Goal: Navigation & Orientation: Find specific page/section

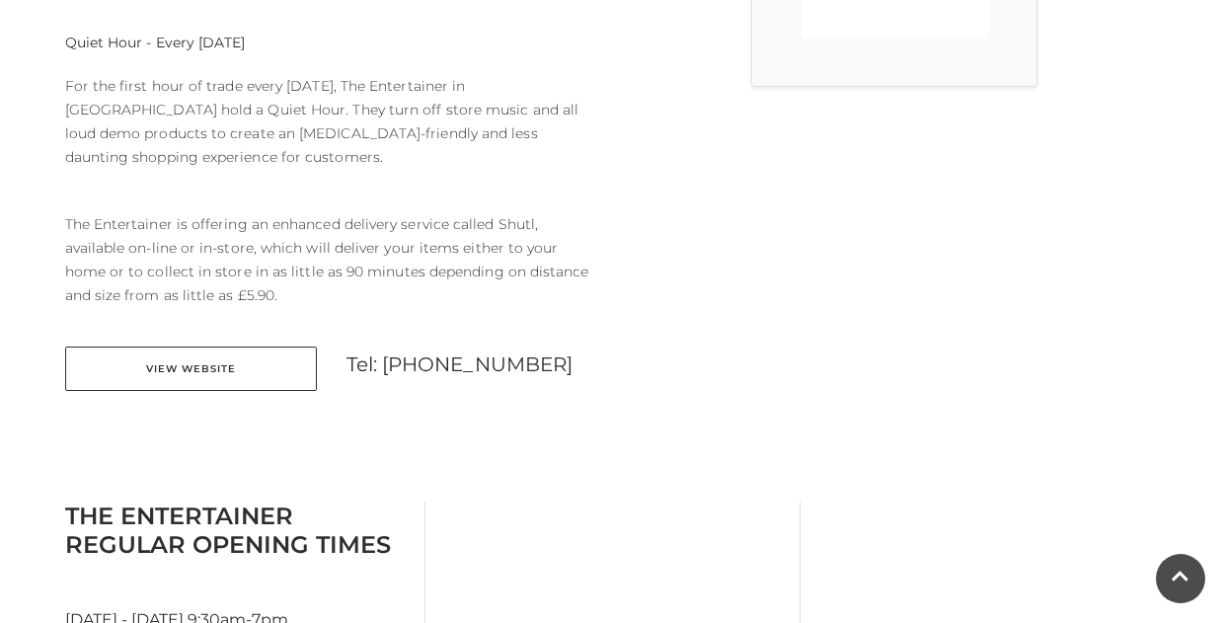
scroll to position [825, 0]
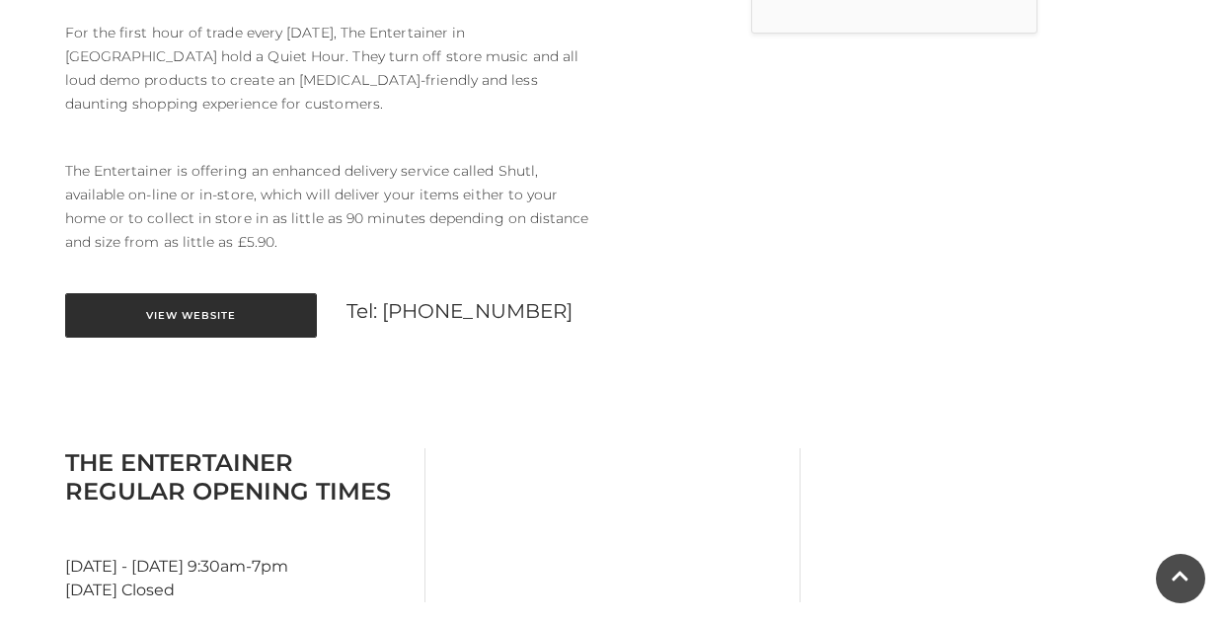
click at [196, 293] on link "View Website" at bounding box center [191, 315] width 252 height 44
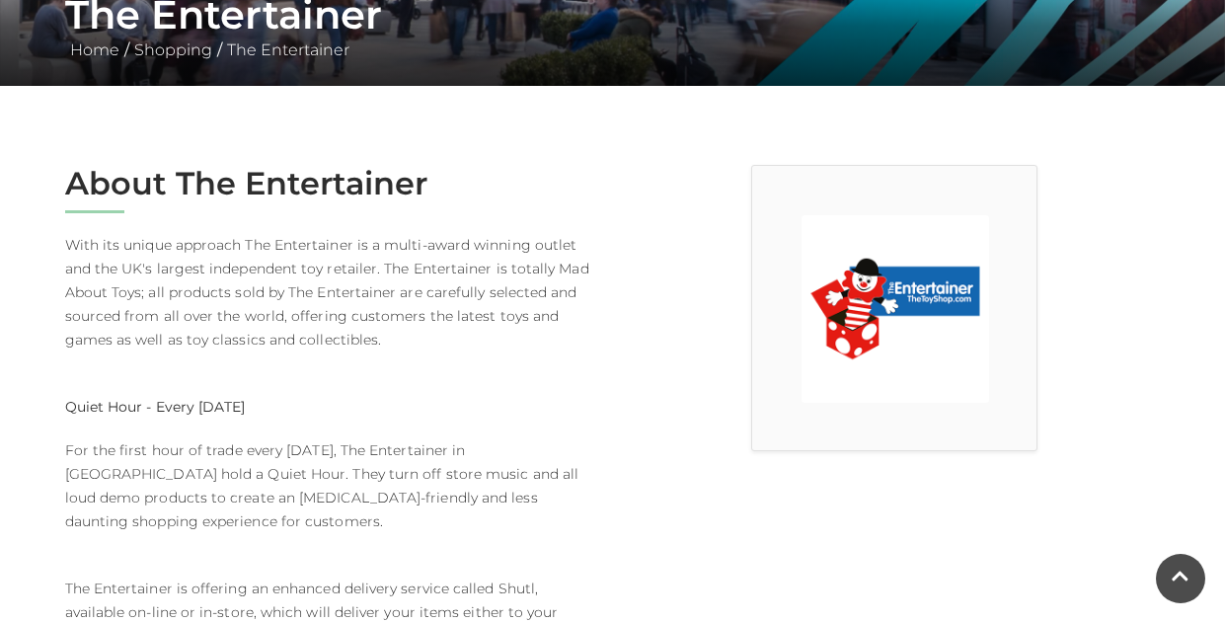
scroll to position [0, 0]
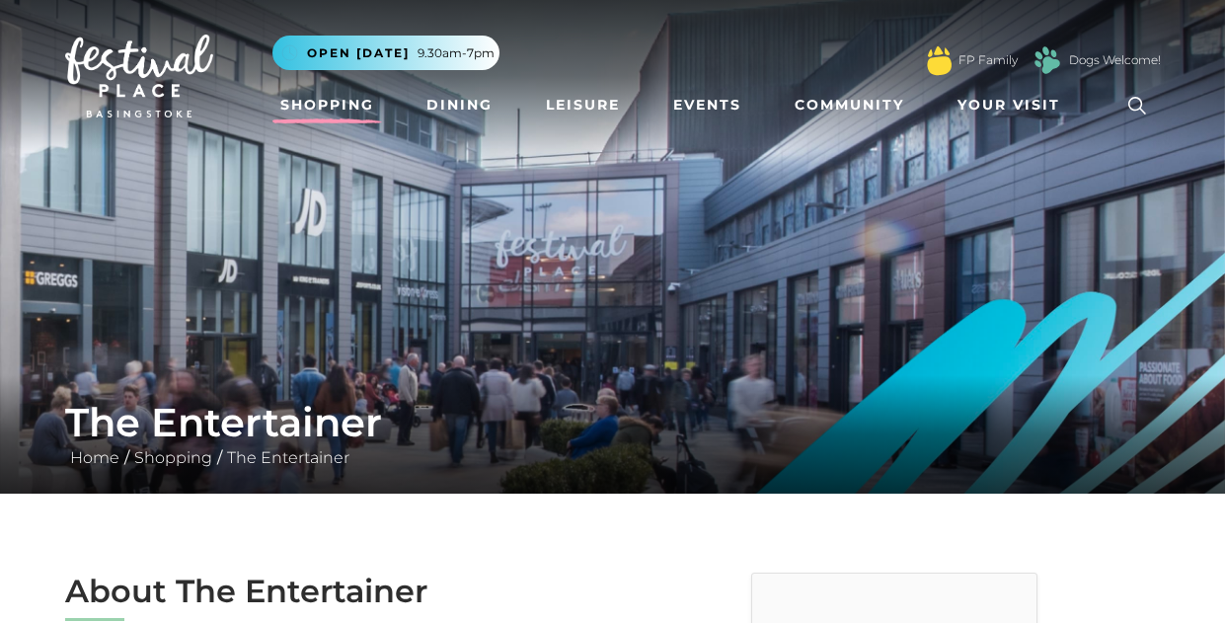
click at [322, 106] on link "Shopping" at bounding box center [327, 105] width 110 height 37
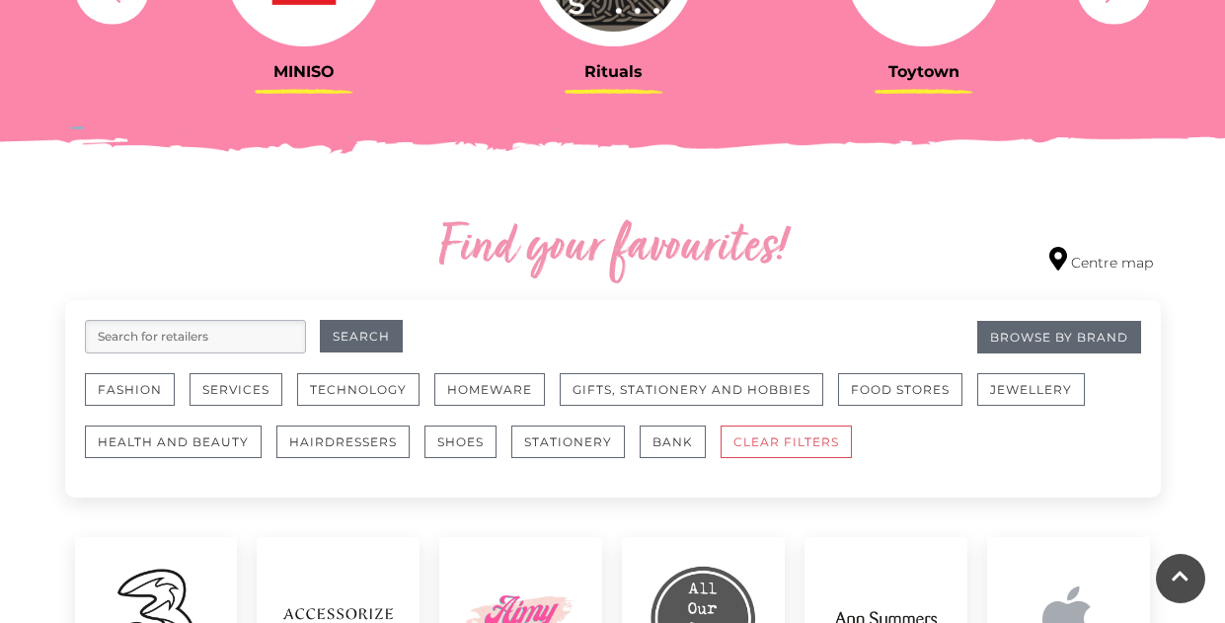
scroll to position [952, 0]
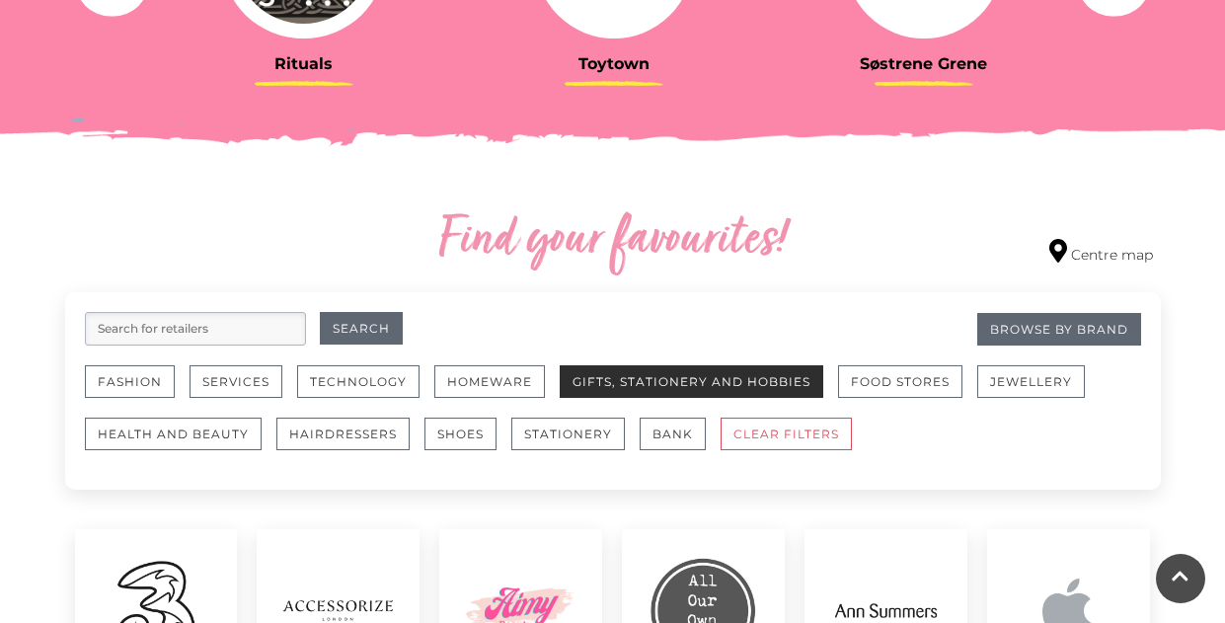
click at [740, 374] on button "Gifts, Stationery and Hobbies" at bounding box center [692, 381] width 264 height 33
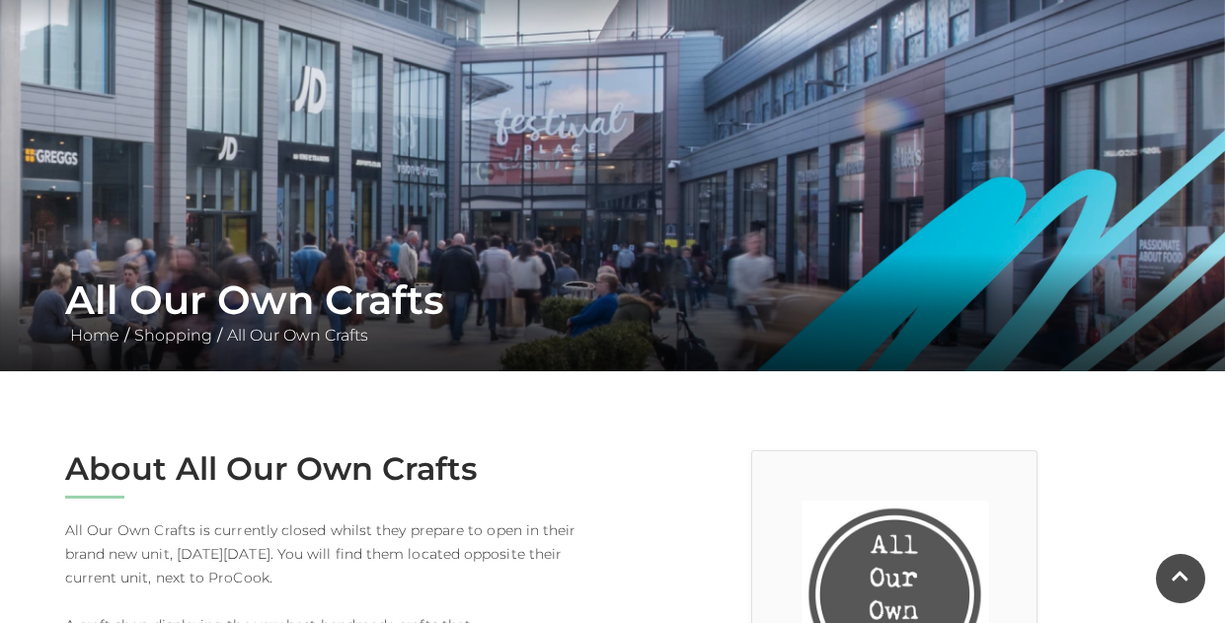
scroll to position [121, 0]
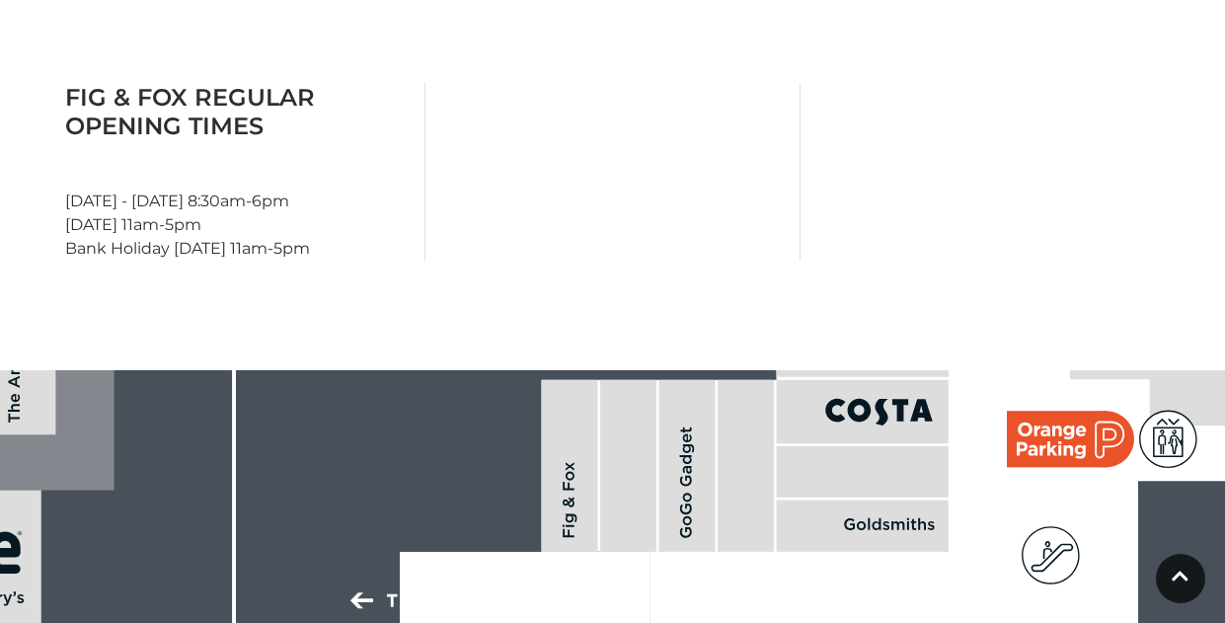
scroll to position [580, 0]
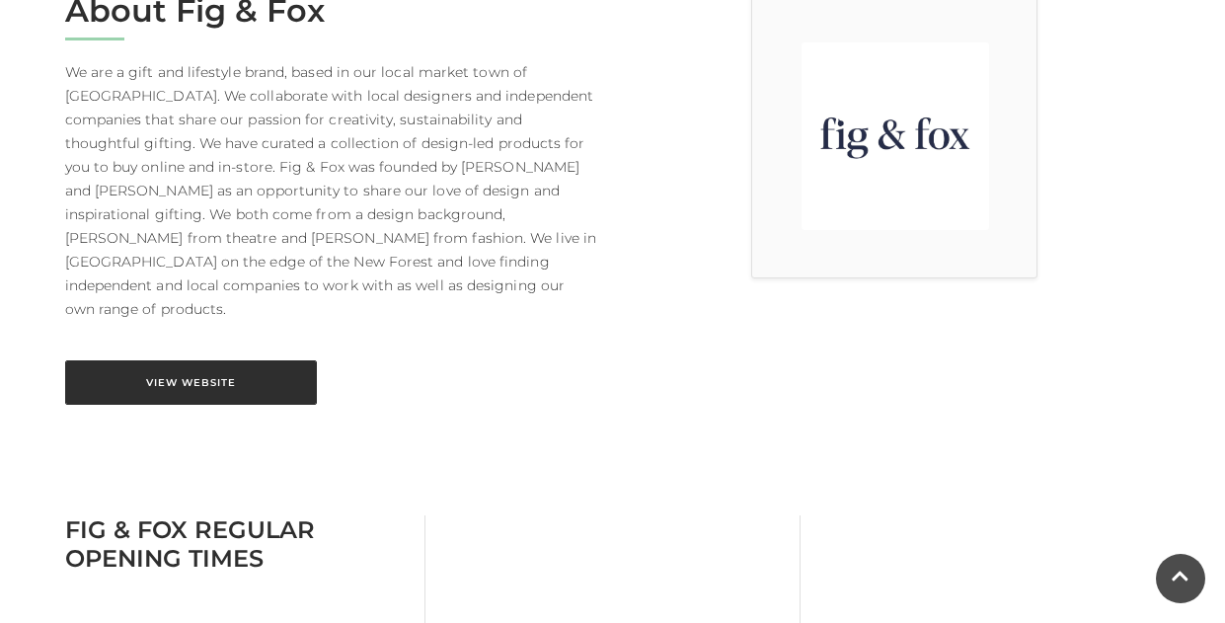
click at [175, 360] on link "View Website" at bounding box center [191, 382] width 252 height 44
